Goal: Navigation & Orientation: Find specific page/section

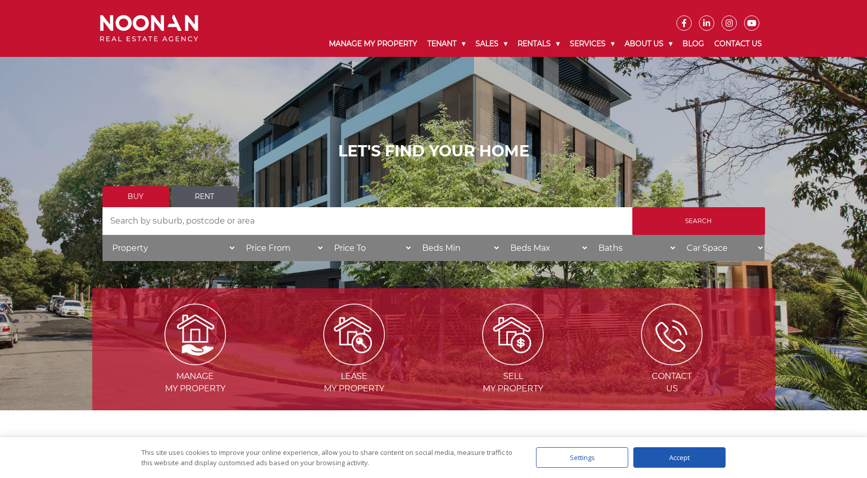
click at [223, 249] on select "Property House [GEOGRAPHIC_DATA] Townhouse Duplex Semi-detached Unit Terrace Ot…" at bounding box center [170, 248] width 134 height 26
click at [262, 246] on select "Price From $50,000 $100,000 $150,000 $200,000 $250,000 $300,000 $350,000 $400,0…" at bounding box center [280, 248] width 88 height 26
click at [263, 246] on select "Price From $50,000 $100,000 $150,000 $200,000 $250,000 $300,000 $350,000 $400,0…" at bounding box center [280, 248] width 88 height 26
click at [401, 252] on select "Price To $50,000 $100,000 $150,000 $200,000 $250,000 $300,000 $350,000 $400,000…" at bounding box center [368, 248] width 88 height 26
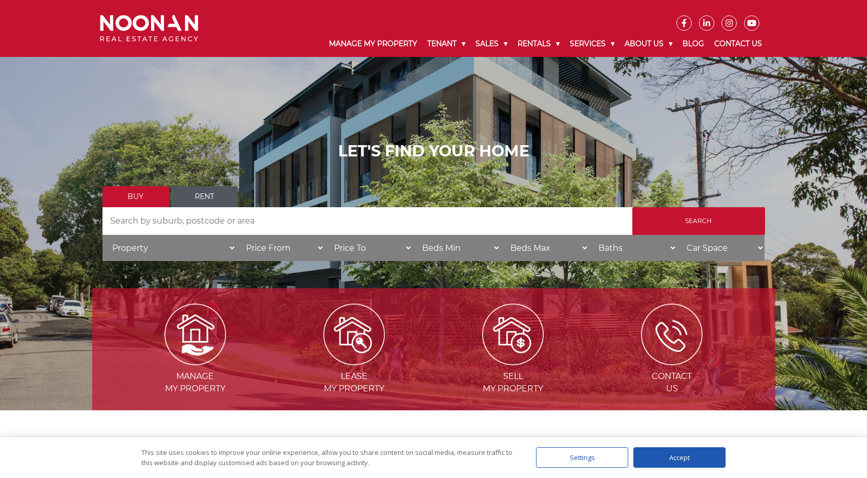
click at [401, 252] on select "Price To $50,000 $100,000 $150,000 $200,000 $250,000 $300,000 $350,000 $400,000…" at bounding box center [368, 248] width 88 height 26
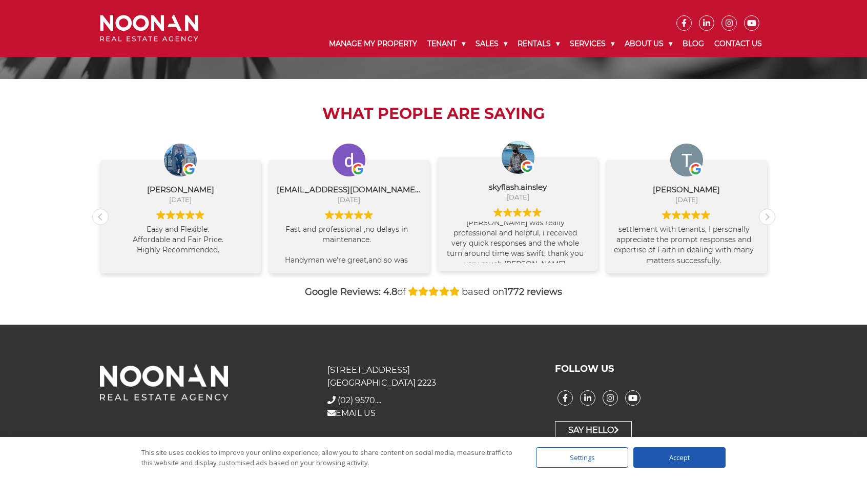
scroll to position [10, 0]
click at [775, 219] on div "[PERSON_NAME] [DATE] Easy and Flexible. Affordable and Fair Price. Highly Recom…" at bounding box center [433, 206] width 683 height 141
click at [764, 219] on div "Next review" at bounding box center [767, 216] width 15 height 15
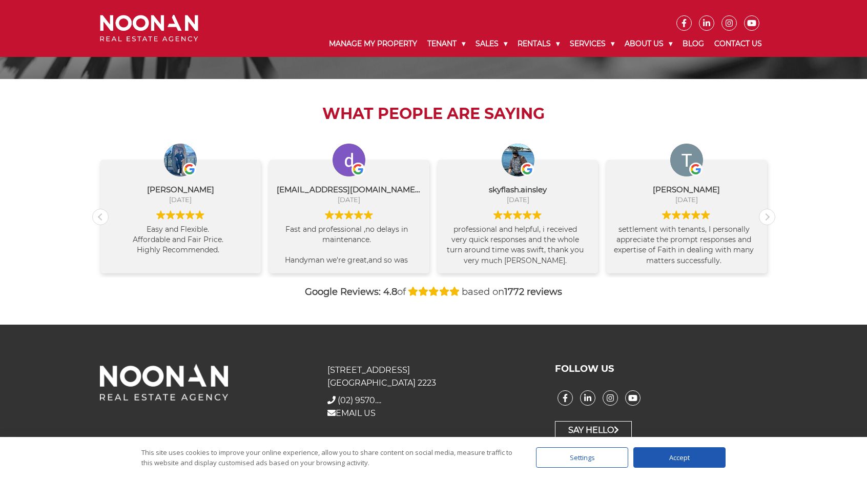
click at [664, 462] on div "Accept" at bounding box center [680, 457] width 92 height 21
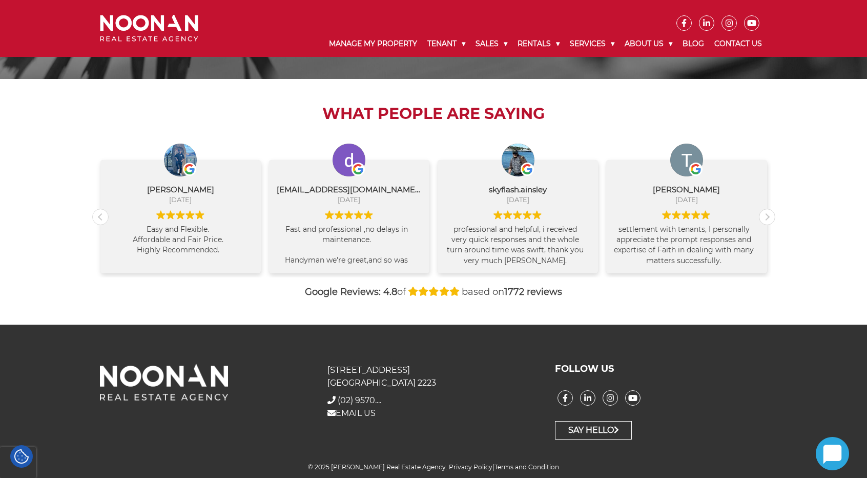
click at [21, 456] on icon at bounding box center [21, 456] width 14 height 14
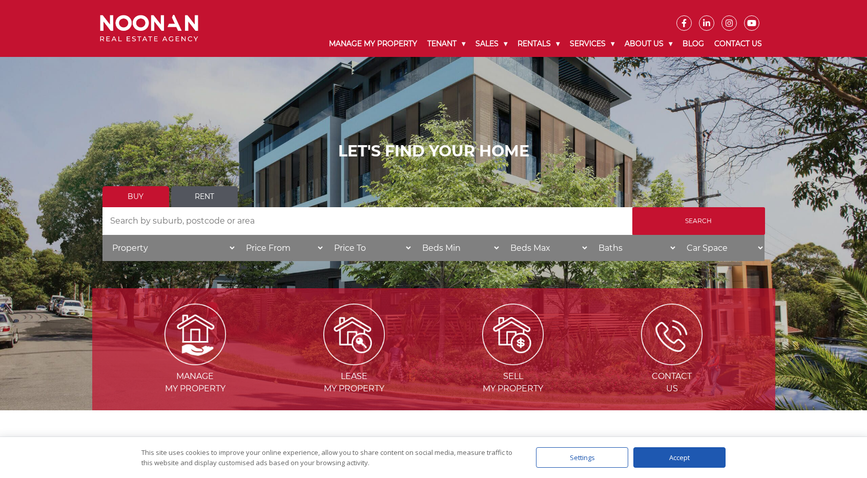
scroll to position [1034, 0]
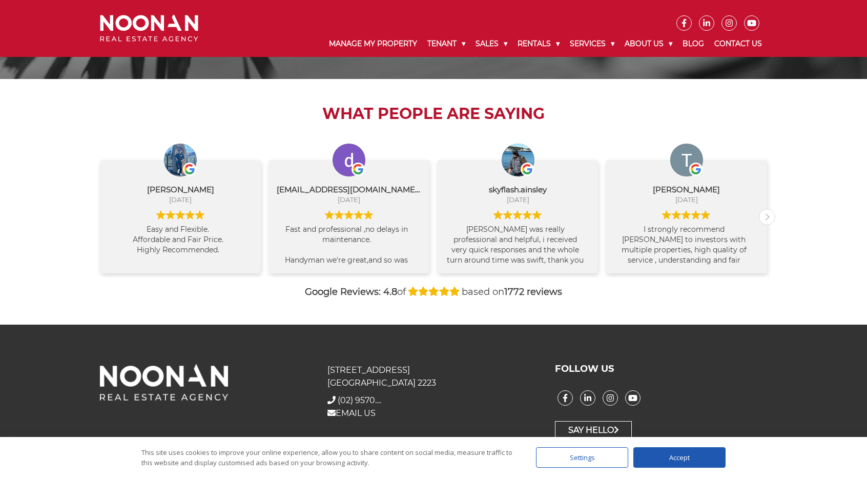
click at [697, 445] on div "This site uses cookies to improve your online experience, allow you to share co…" at bounding box center [434, 457] width 878 height 41
click at [692, 453] on div "Accept" at bounding box center [680, 457] width 92 height 21
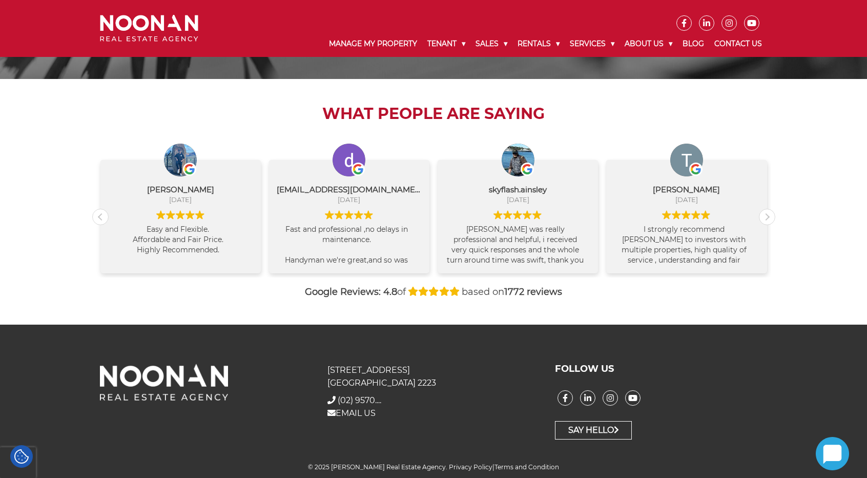
click at [21, 450] on icon at bounding box center [21, 456] width 14 height 14
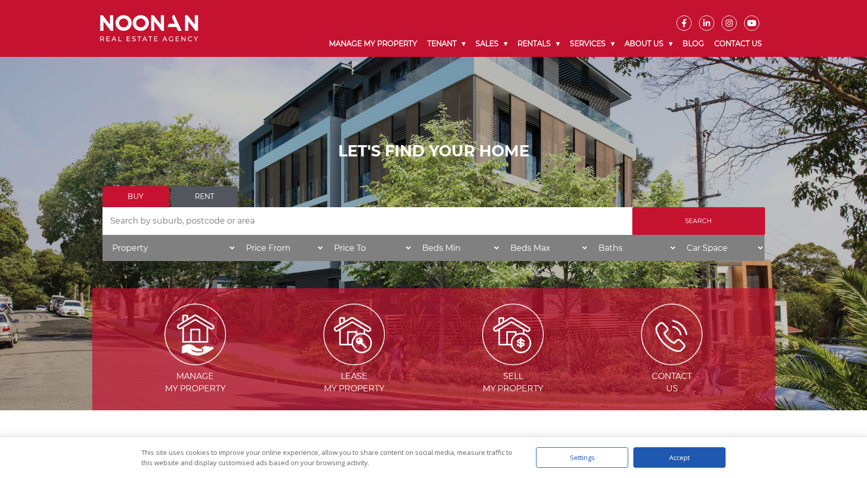
click at [567, 249] on select "Beds Max 1 + 2 + 3 + 4 + 5 + 6 + 7 + 8 + 9 + 10 +" at bounding box center [545, 248] width 88 height 26
click at [735, 44] on link "Contact Us" at bounding box center [738, 44] width 58 height 27
click at [364, 38] on link "Manage My Property" at bounding box center [373, 44] width 98 height 27
